Goal: Find specific page/section: Find specific page/section

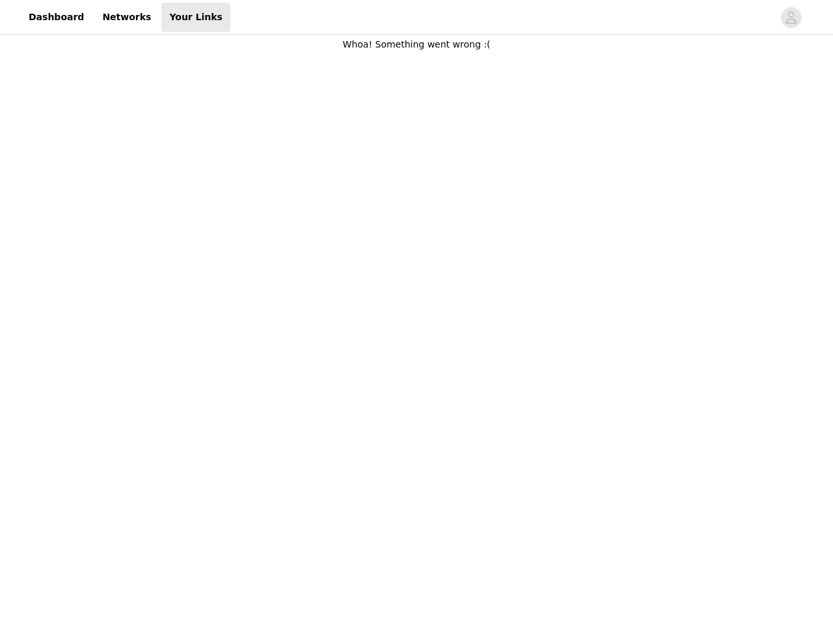
click at [417, 312] on body "Dashboard Networks Your Links Whoa! Something went wrong :(" at bounding box center [416, 312] width 833 height 625
click at [417, 18] on div at bounding box center [501, 17] width 543 height 29
click at [792, 18] on icon "avatar" at bounding box center [791, 17] width 12 height 21
